Goal: Task Accomplishment & Management: Use online tool/utility

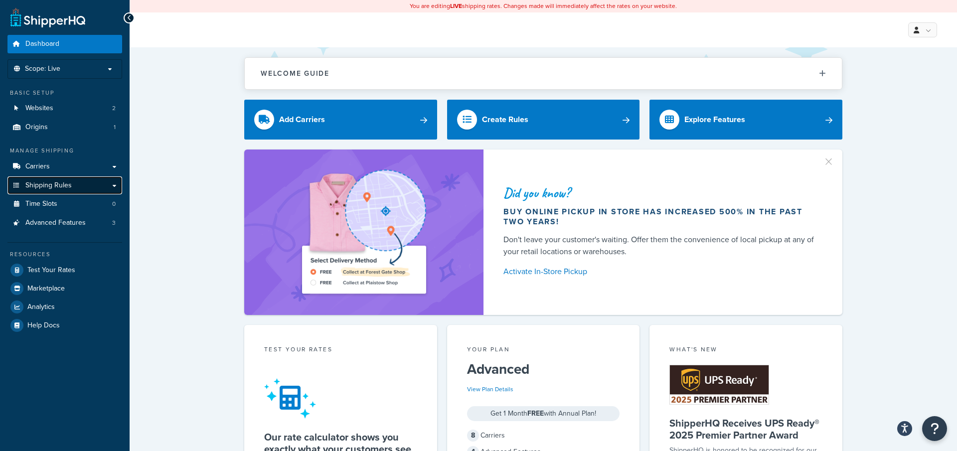
click at [84, 186] on link "Shipping Rules" at bounding box center [64, 185] width 115 height 18
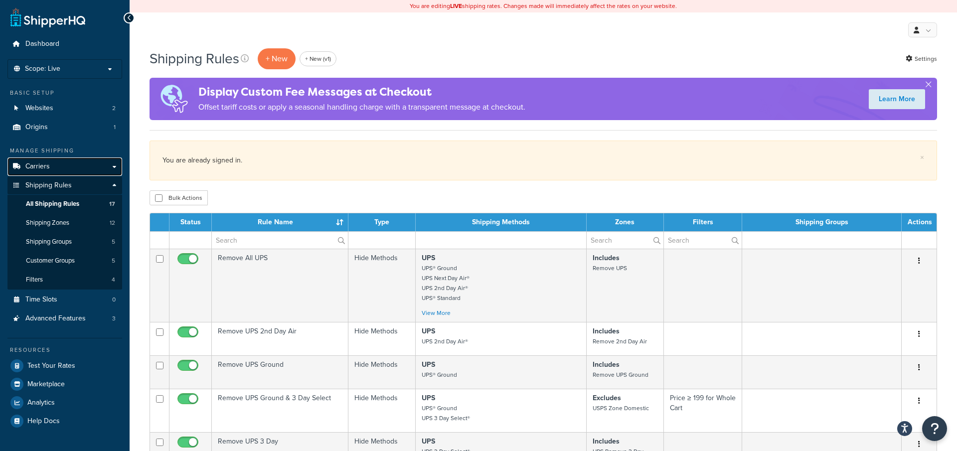
click at [59, 170] on link "Carriers" at bounding box center [64, 167] width 115 height 18
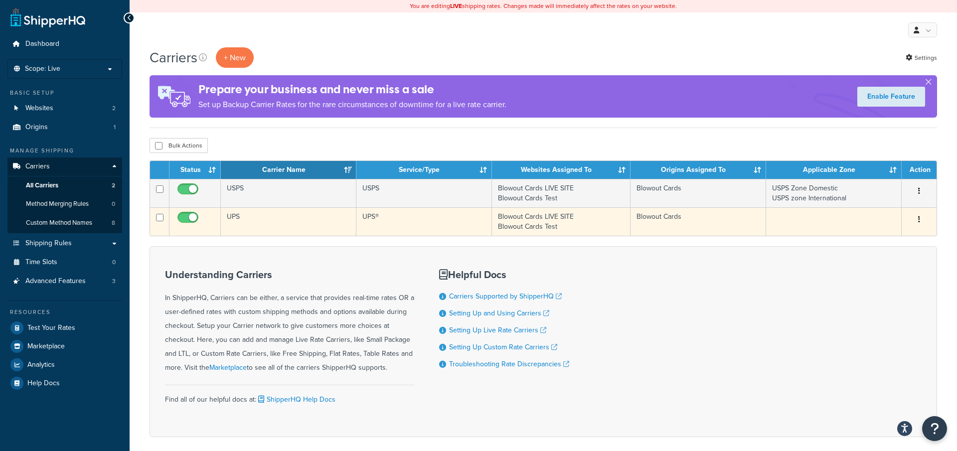
click at [258, 213] on td "UPS" at bounding box center [289, 221] width 136 height 28
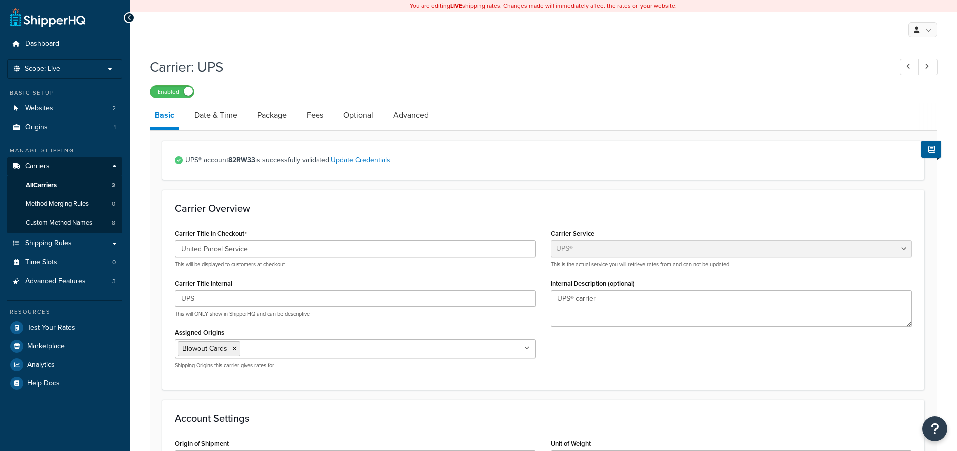
select select "ups"
select select "us"
select select "02"
click at [83, 332] on link "Test Your Rates" at bounding box center [64, 328] width 115 height 18
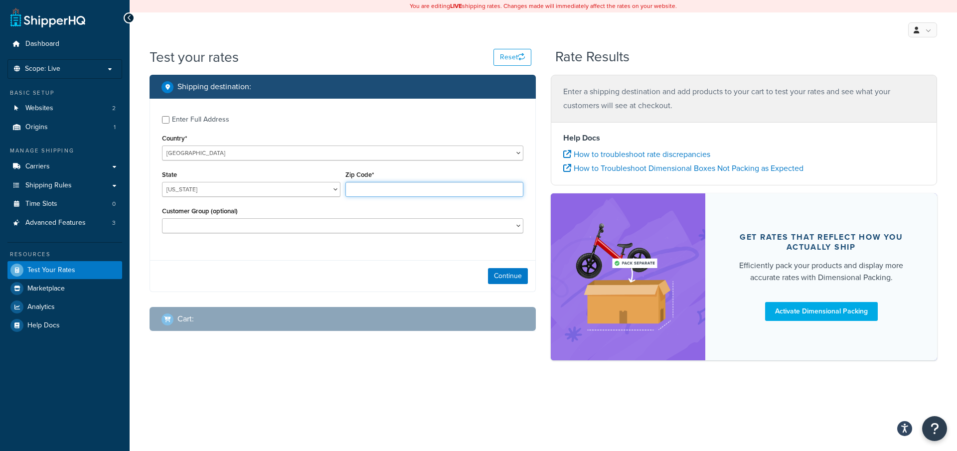
click at [360, 190] on input "Zip Code*" at bounding box center [434, 189] width 178 height 15
type input "92506"
click at [220, 175] on div "State Alabama Alaska American Samoa Arizona Arkansas Armed Forces Americas Arme…" at bounding box center [251, 182] width 178 height 29
click at [220, 202] on div "State Alabama Alaska American Samoa Arizona Arkansas Armed Forces Americas Arme…" at bounding box center [251, 186] width 183 height 36
click at [221, 193] on select "Alabama Alaska American Samoa Arizona Arkansas Armed Forces Americas Armed Forc…" at bounding box center [251, 189] width 178 height 15
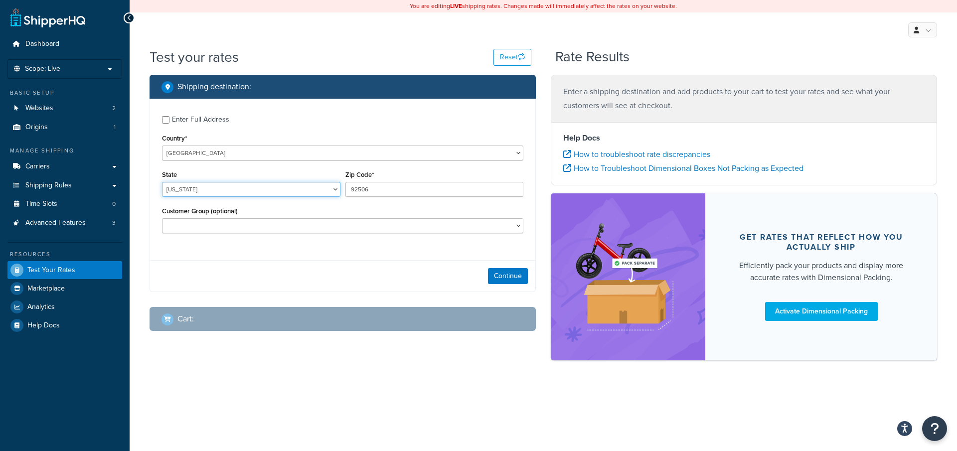
select select "CA"
click at [519, 280] on button "Continue" at bounding box center [508, 276] width 40 height 16
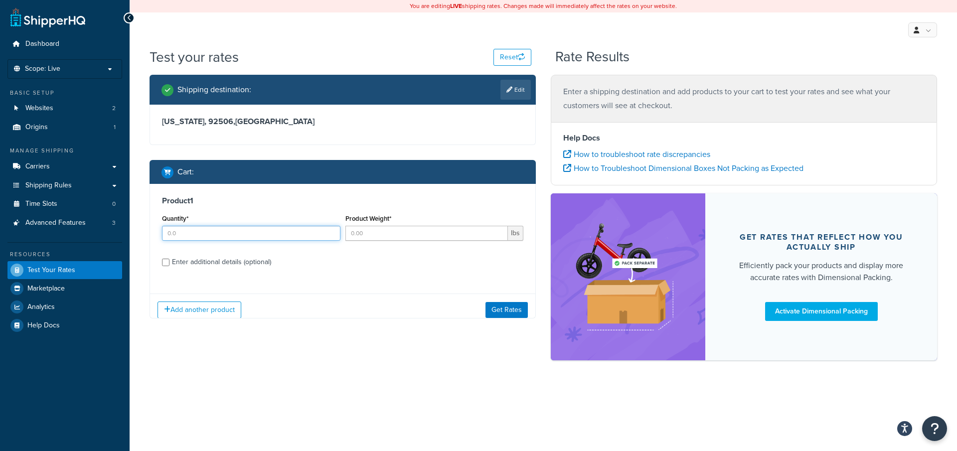
click at [247, 233] on input "Quantity*" at bounding box center [251, 233] width 178 height 15
type input "1"
type input "10"
click at [516, 319] on div "Add another product Get Rates" at bounding box center [342, 310] width 385 height 32
click at [516, 308] on button "Get Rates" at bounding box center [507, 310] width 42 height 16
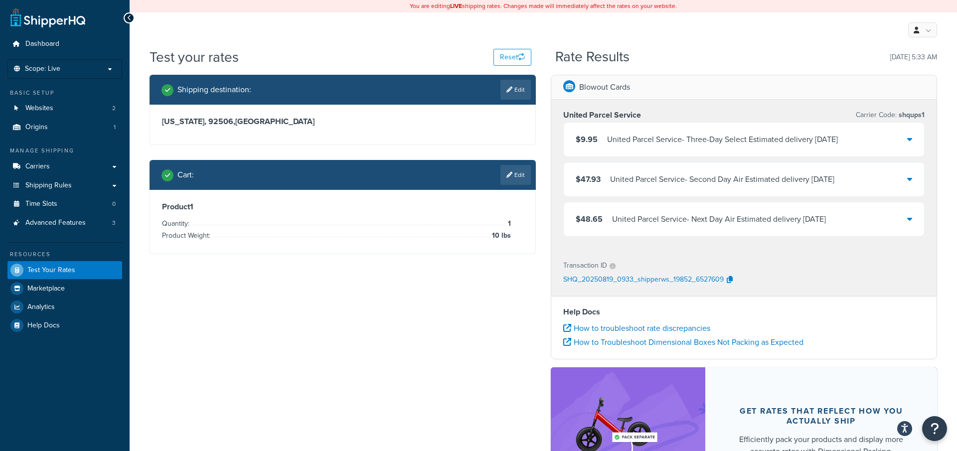
click at [648, 185] on div "United Parcel Service - Second Day Air Estimated delivery Thu, Aug 21" at bounding box center [722, 179] width 224 height 14
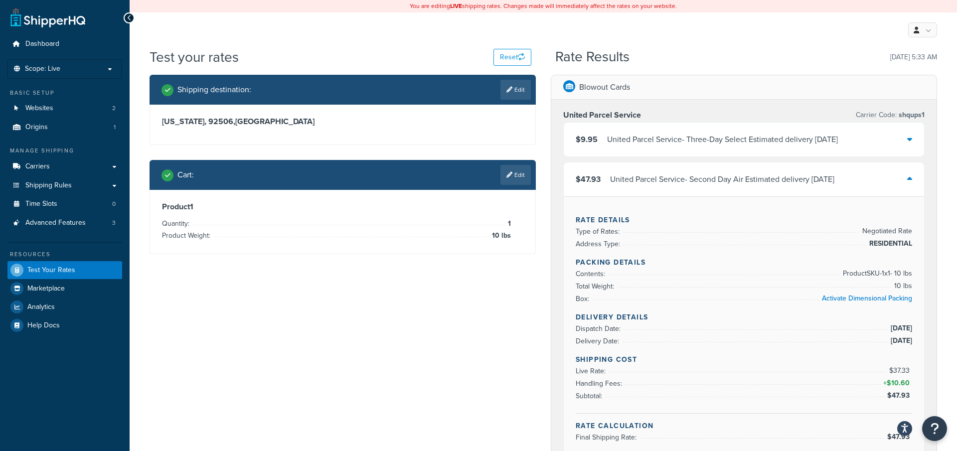
click at [648, 185] on div "United Parcel Service - Second Day Air Estimated delivery Thu, Aug 21" at bounding box center [722, 179] width 224 height 14
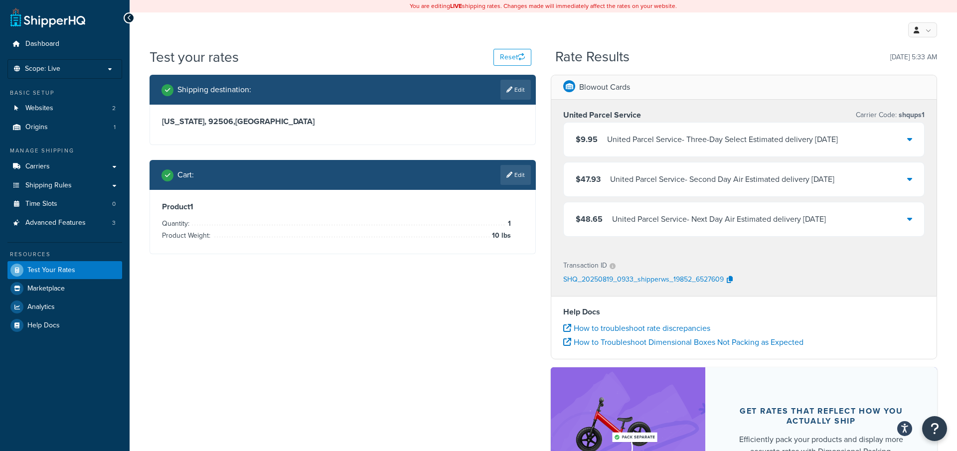
click at [643, 221] on div "United Parcel Service - Next Day Air Estimated delivery Wed, Aug 20" at bounding box center [719, 219] width 214 height 14
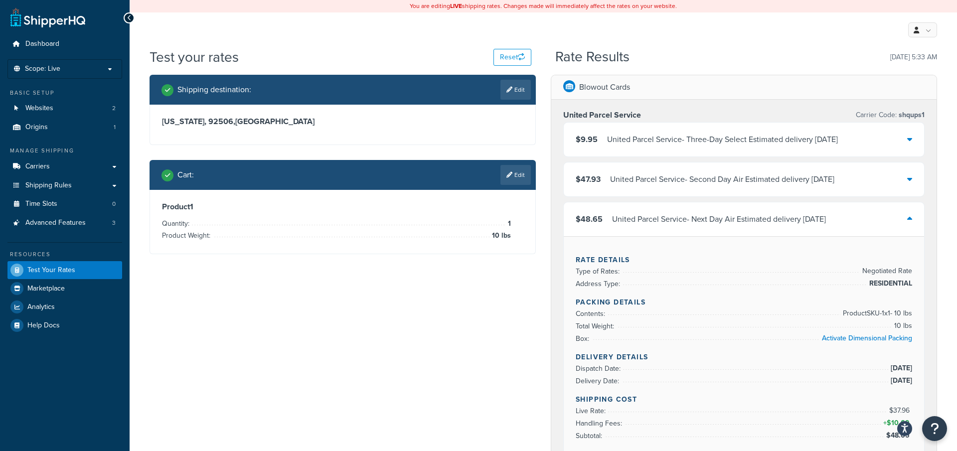
click at [643, 216] on div "United Parcel Service - Next Day Air Estimated delivery Wed, Aug 20" at bounding box center [719, 219] width 214 height 14
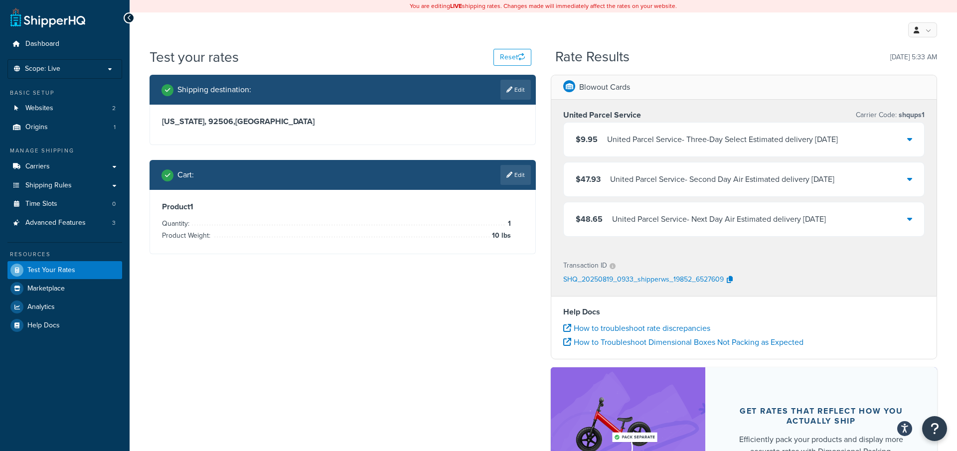
click at [643, 178] on div "United Parcel Service - Second Day Air Estimated delivery Thu, Aug 21" at bounding box center [722, 179] width 224 height 14
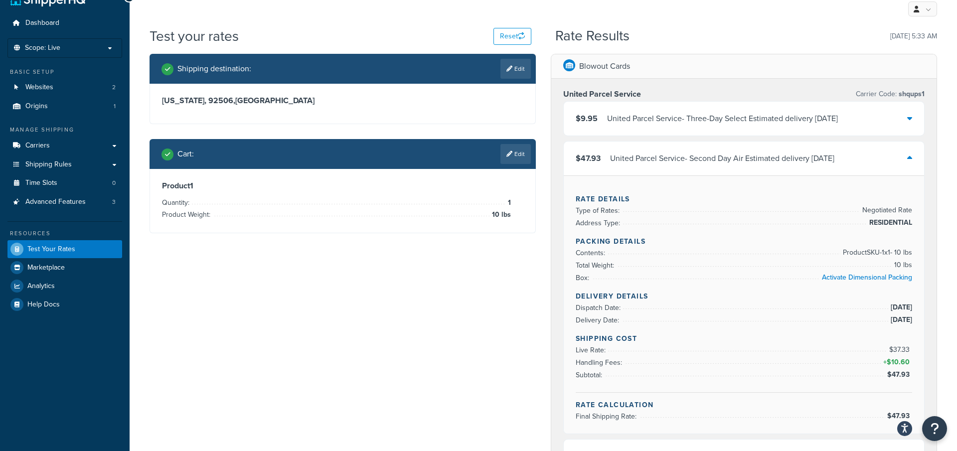
scroll to position [24, 0]
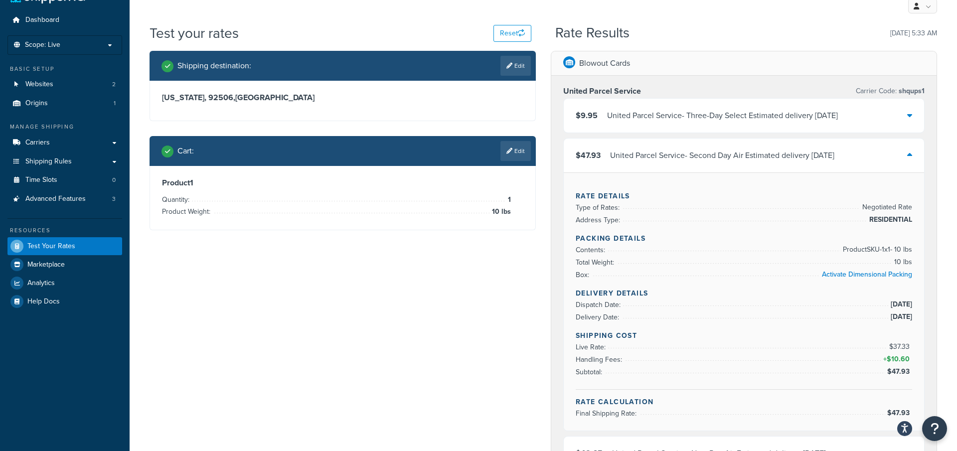
click at [650, 156] on div "United Parcel Service - Second Day Air Estimated delivery Thu, Aug 21" at bounding box center [722, 156] width 224 height 14
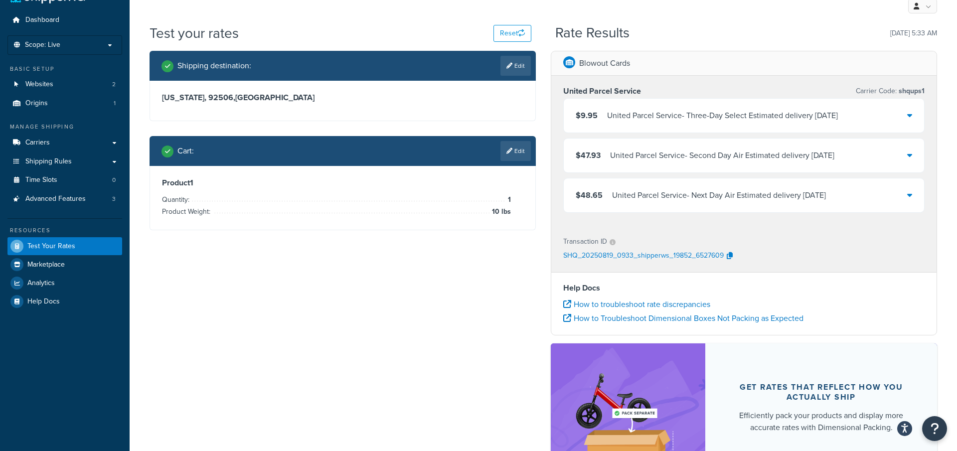
click at [659, 199] on div "United Parcel Service - Next Day Air Estimated delivery Wed, Aug 20" at bounding box center [719, 195] width 214 height 14
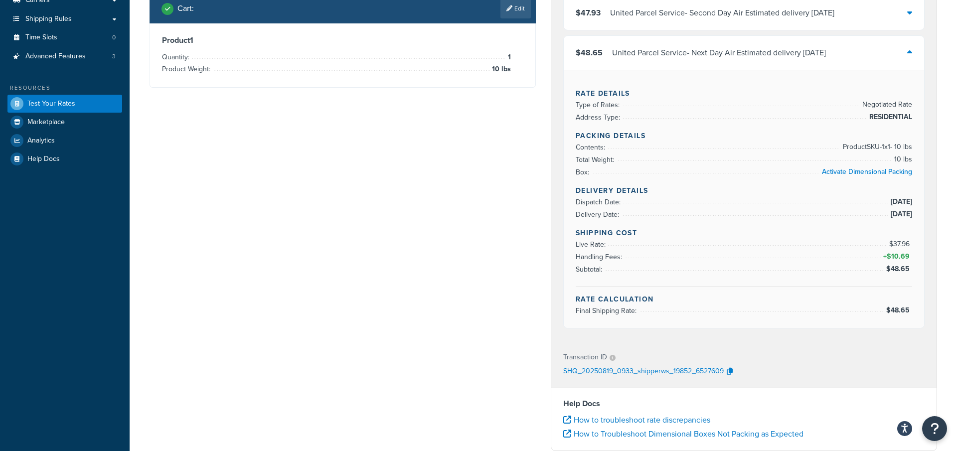
scroll to position [168, 0]
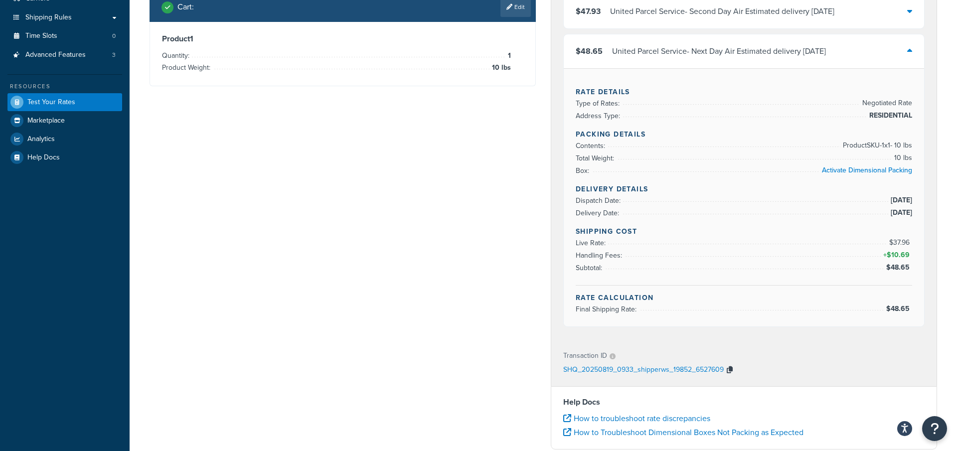
click at [734, 369] on button "button" at bounding box center [730, 370] width 12 height 15
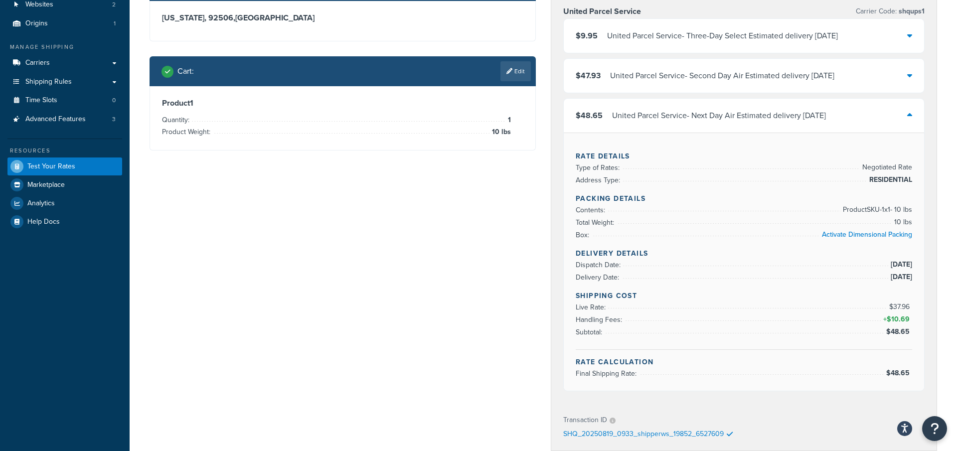
scroll to position [101, 0]
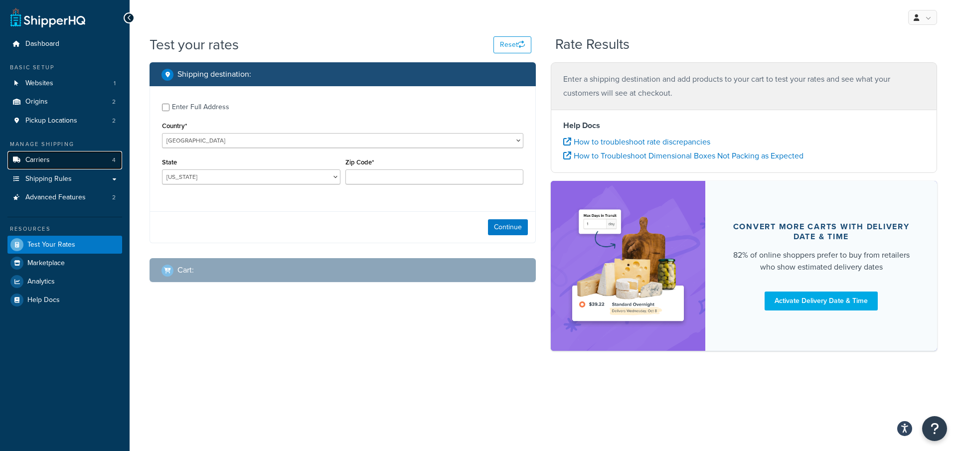
click at [79, 159] on link "Carriers 4" at bounding box center [64, 160] width 115 height 18
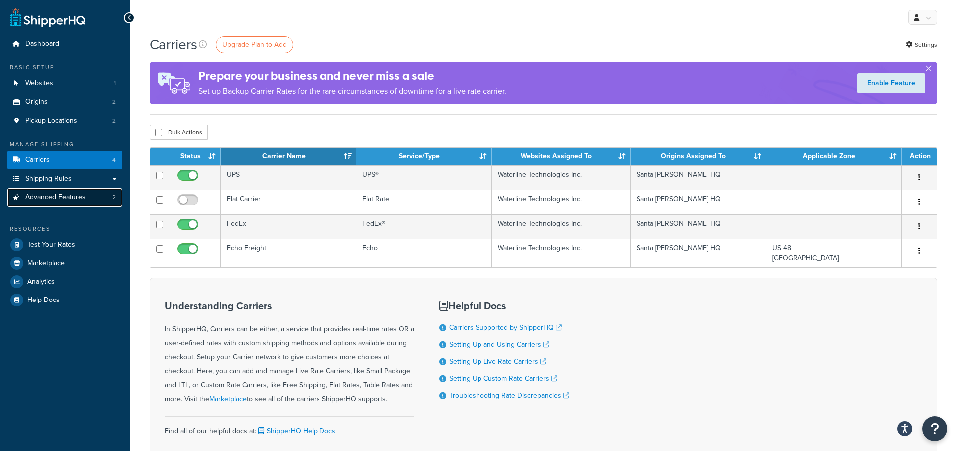
click at [84, 194] on span "Advanced Features" at bounding box center [55, 197] width 60 height 8
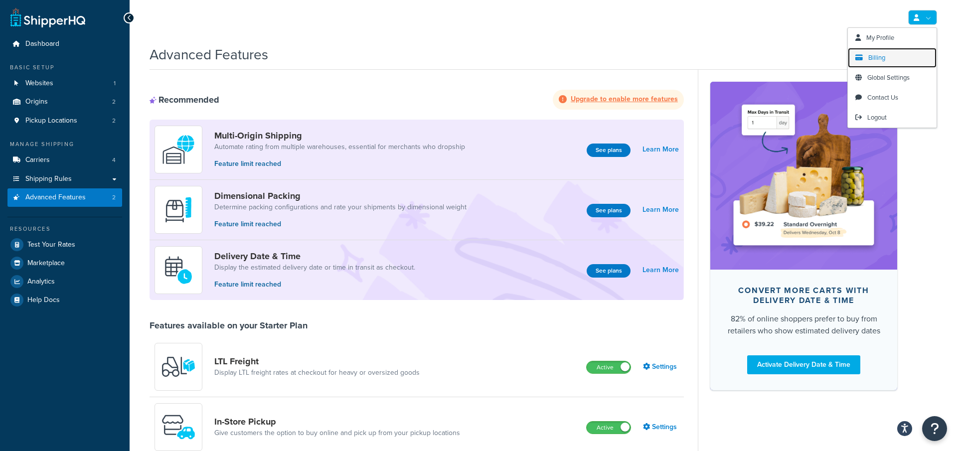
click at [893, 57] on link "Billing" at bounding box center [892, 58] width 89 height 20
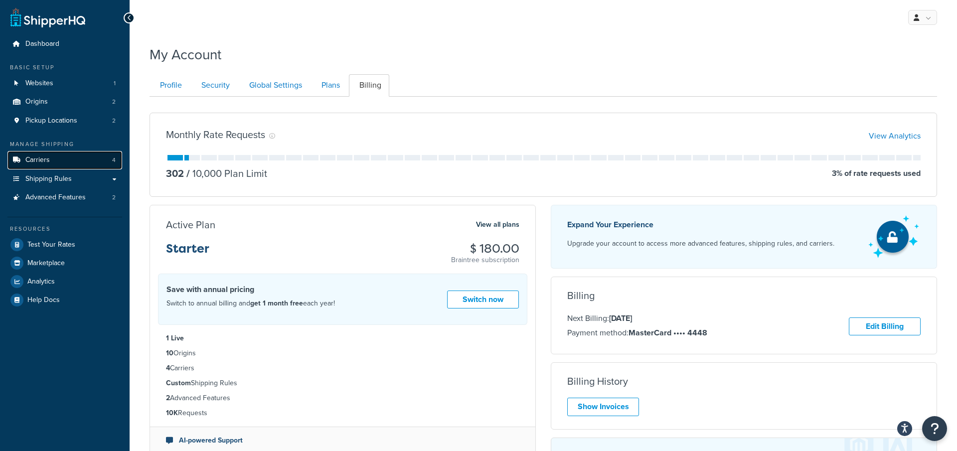
click at [98, 162] on link "Carriers 4" at bounding box center [64, 160] width 115 height 18
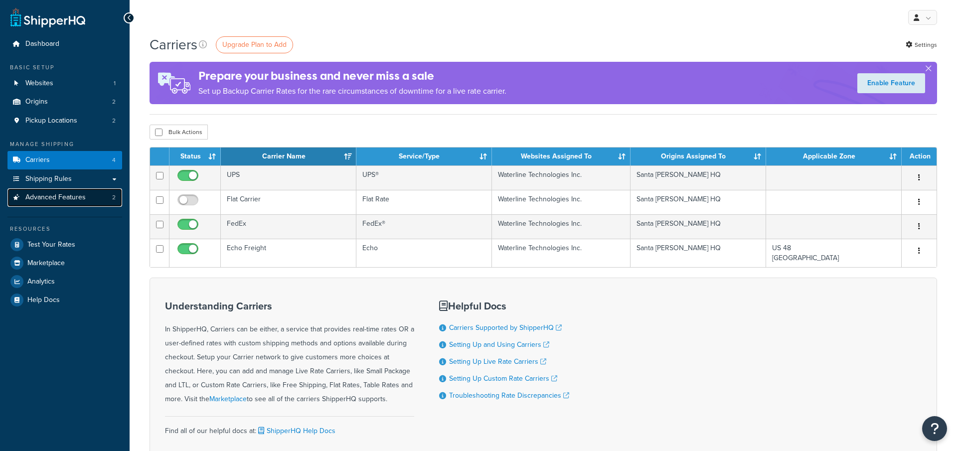
click at [94, 202] on link "Advanced Features 2" at bounding box center [64, 197] width 115 height 18
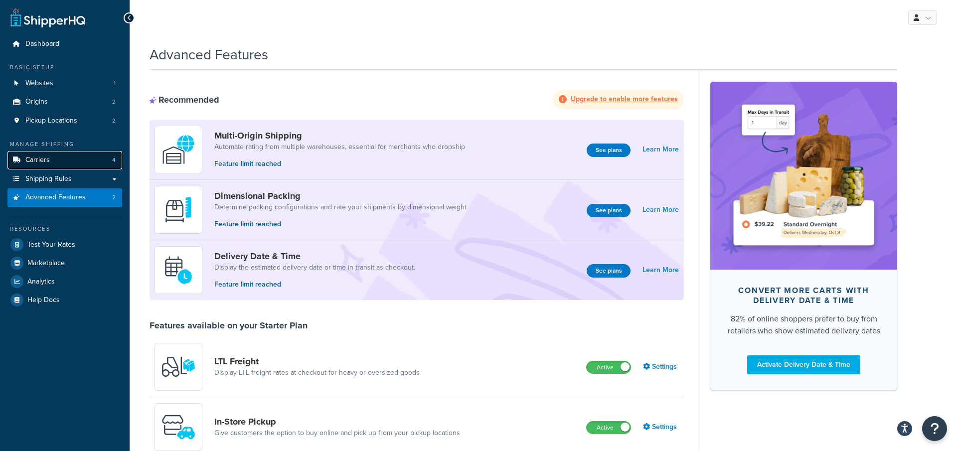
click at [93, 156] on link "Carriers 4" at bounding box center [64, 160] width 115 height 18
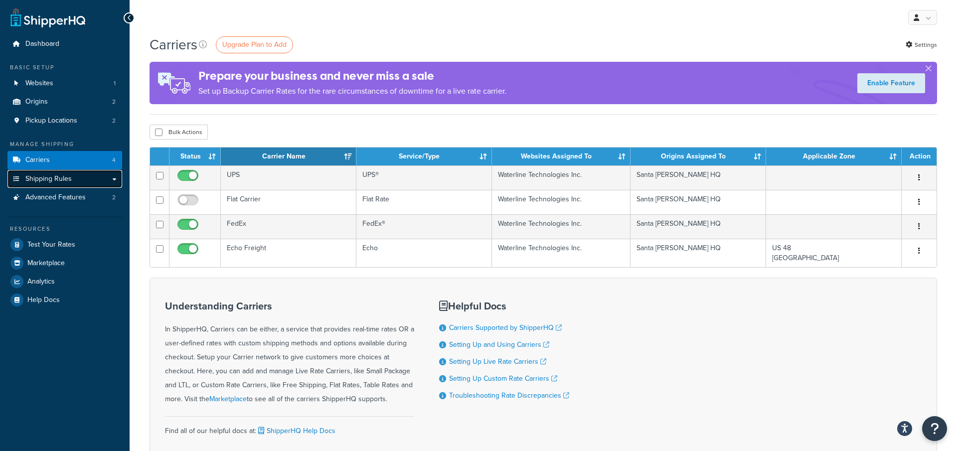
click at [73, 187] on link "Shipping Rules" at bounding box center [64, 179] width 115 height 18
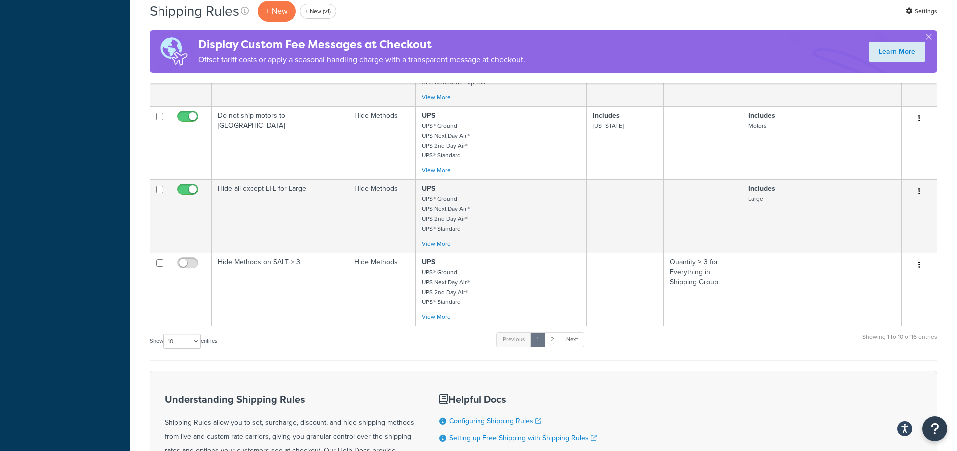
scroll to position [471, 0]
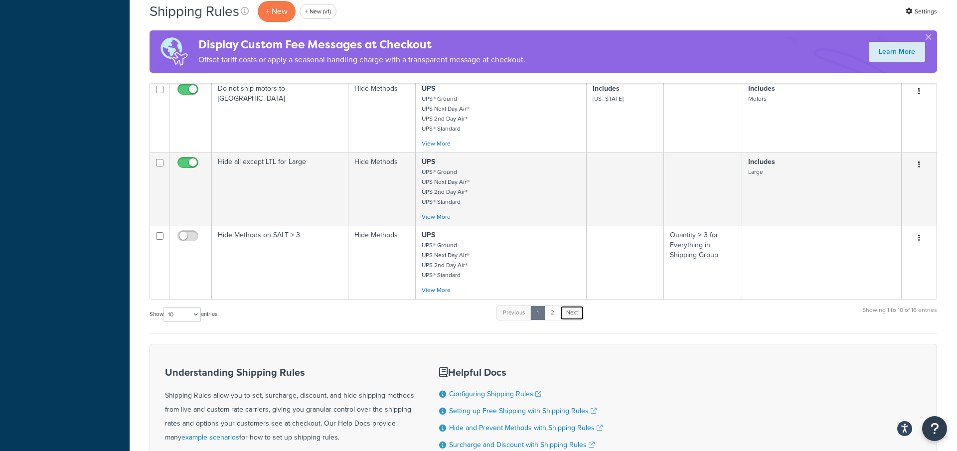
click at [575, 315] on link "Next" at bounding box center [572, 313] width 24 height 15
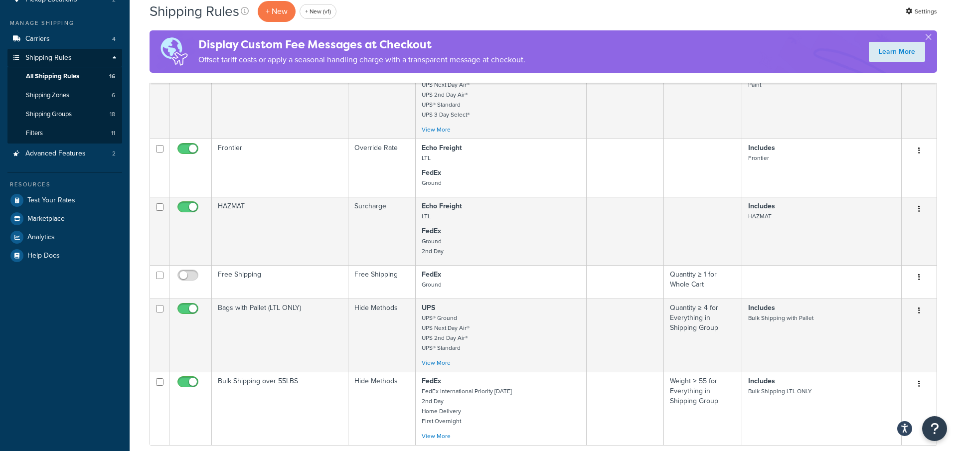
scroll to position [172, 0]
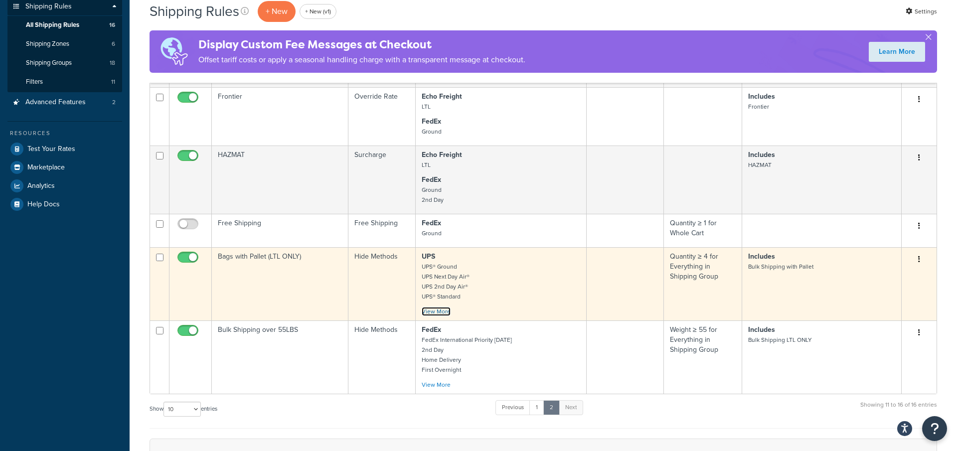
click at [435, 309] on link "View More" at bounding box center [436, 311] width 29 height 9
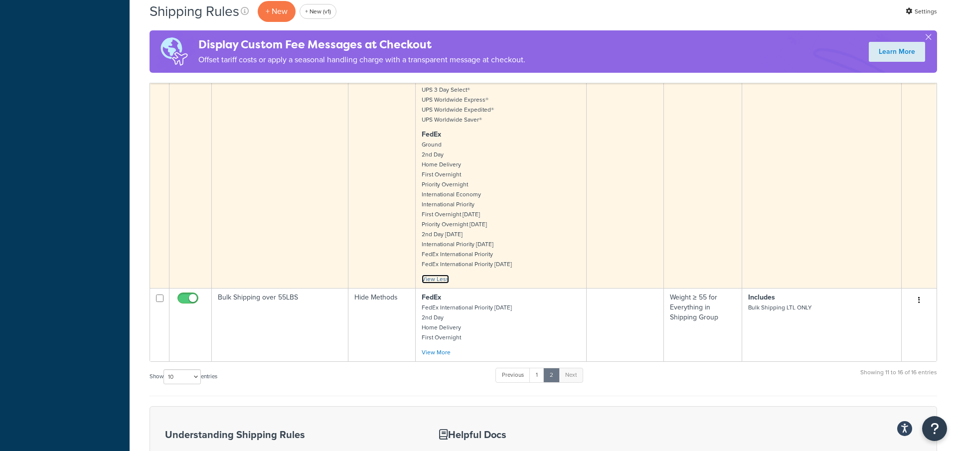
scroll to position [455, 0]
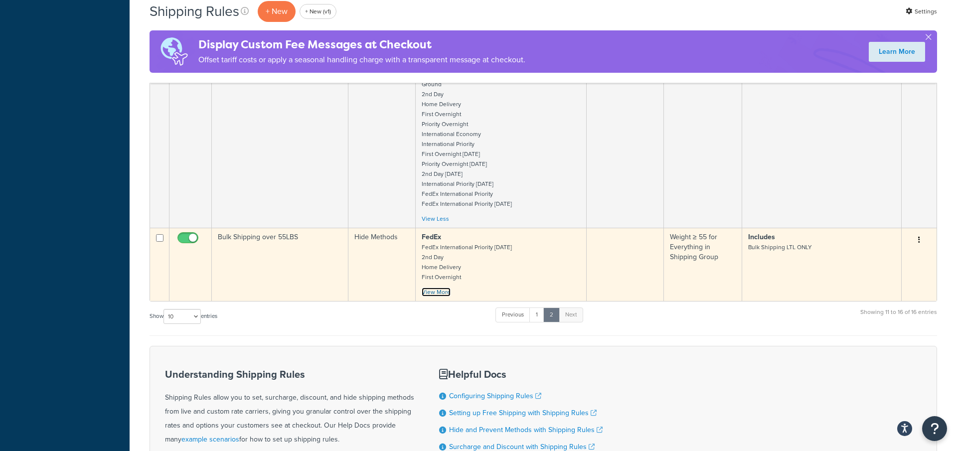
click at [431, 288] on link "View More" at bounding box center [436, 292] width 29 height 9
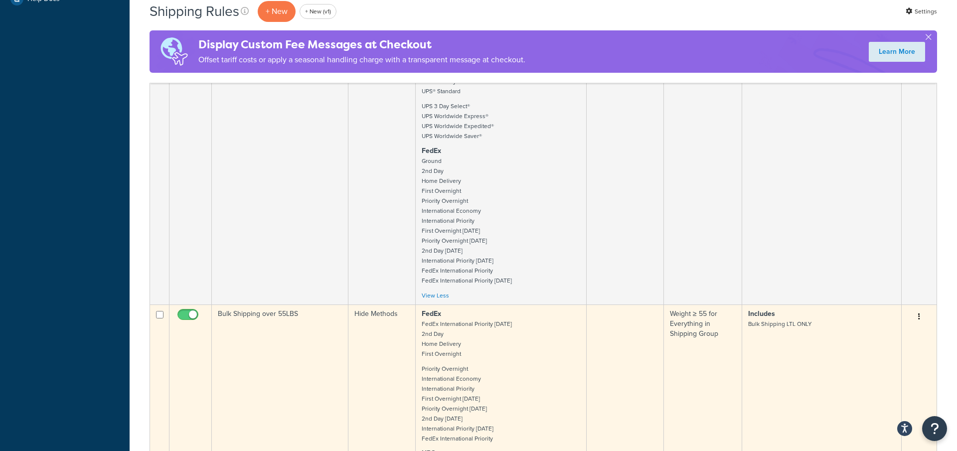
scroll to position [0, 0]
